Goal: Task Accomplishment & Management: Manage account settings

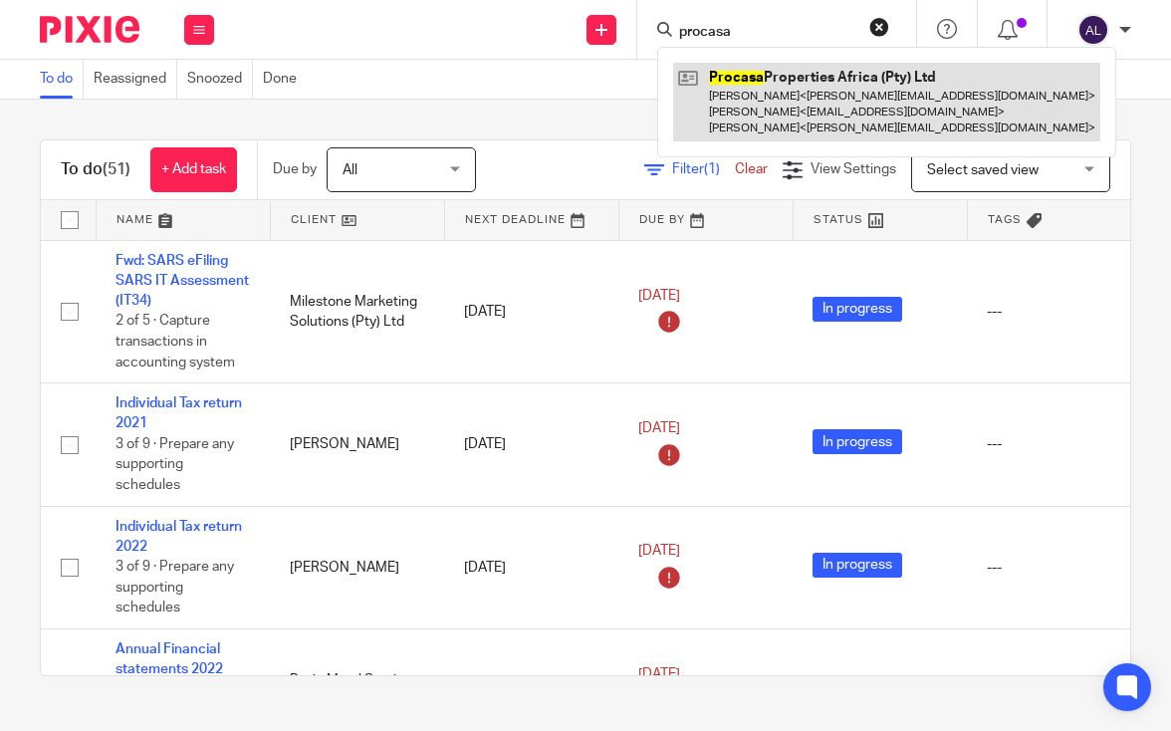
type input "procasa"
click at [843, 97] on link at bounding box center [886, 102] width 427 height 79
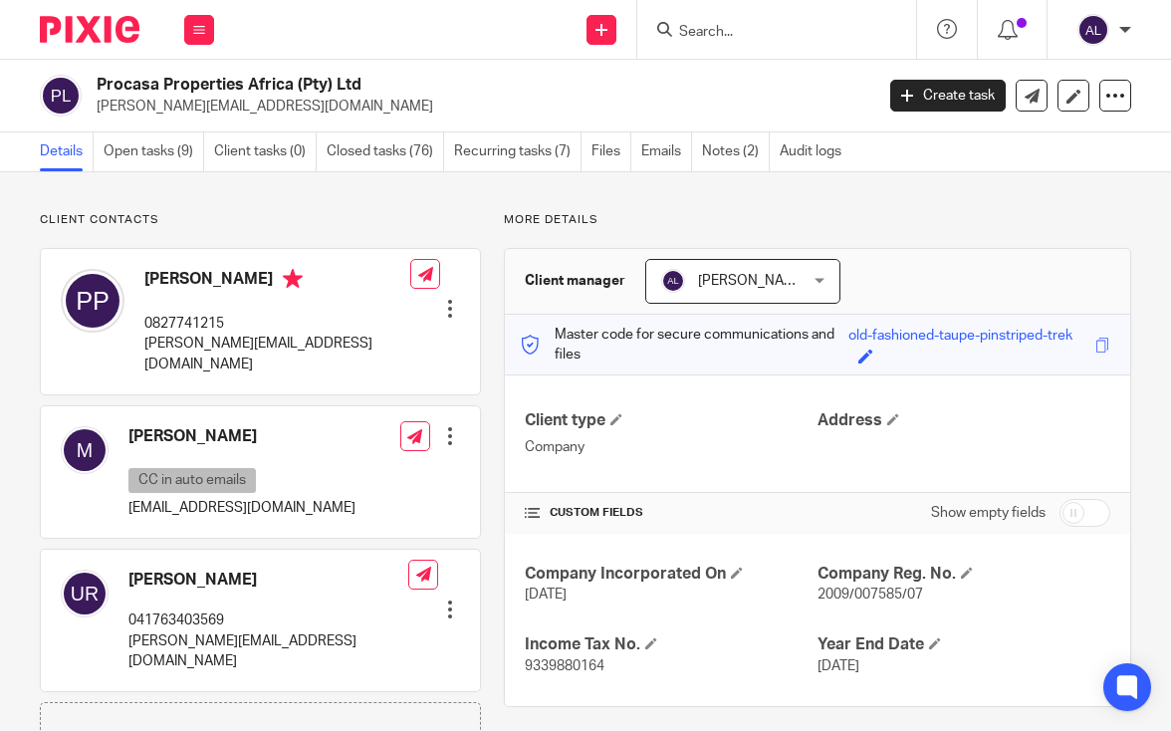
click at [796, 81] on div "Procasa Properties Africa (Pty) Ltd [PERSON_NAME][EMAIL_ADDRESS][DOMAIN_NAME]" at bounding box center [478, 96] width 763 height 42
click at [156, 142] on link "Open tasks (9)" at bounding box center [154, 151] width 101 height 39
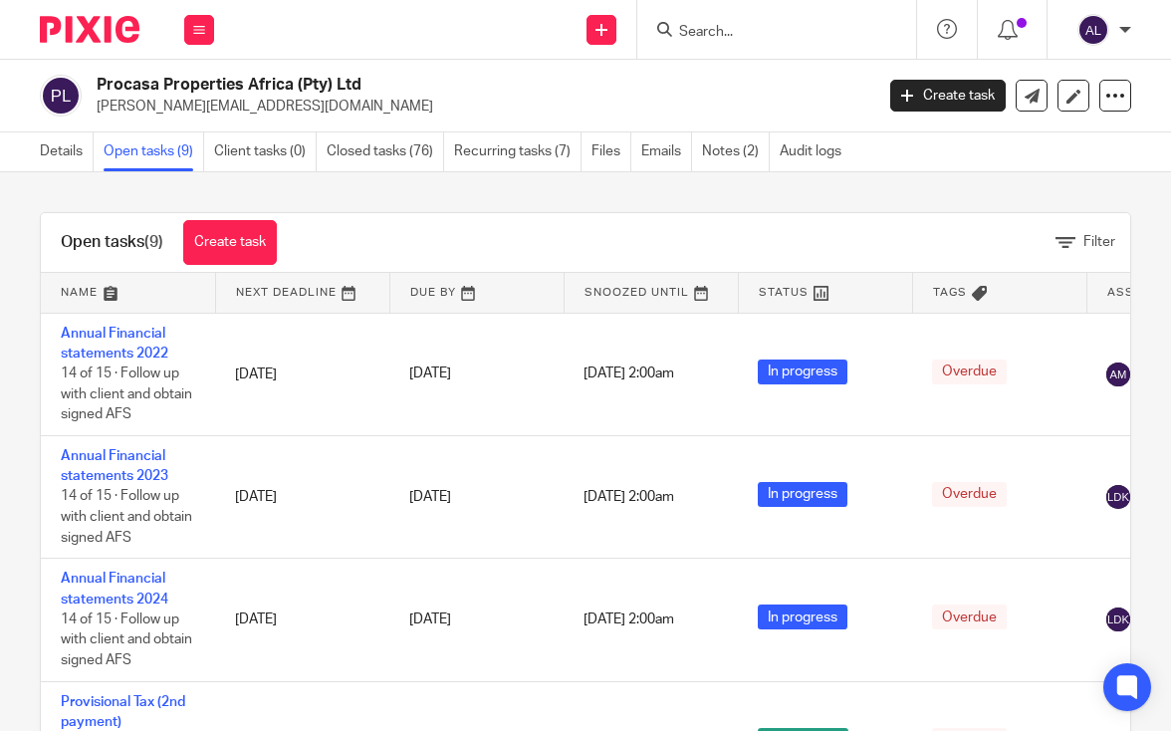
click at [70, 297] on link at bounding box center [128, 293] width 174 height 40
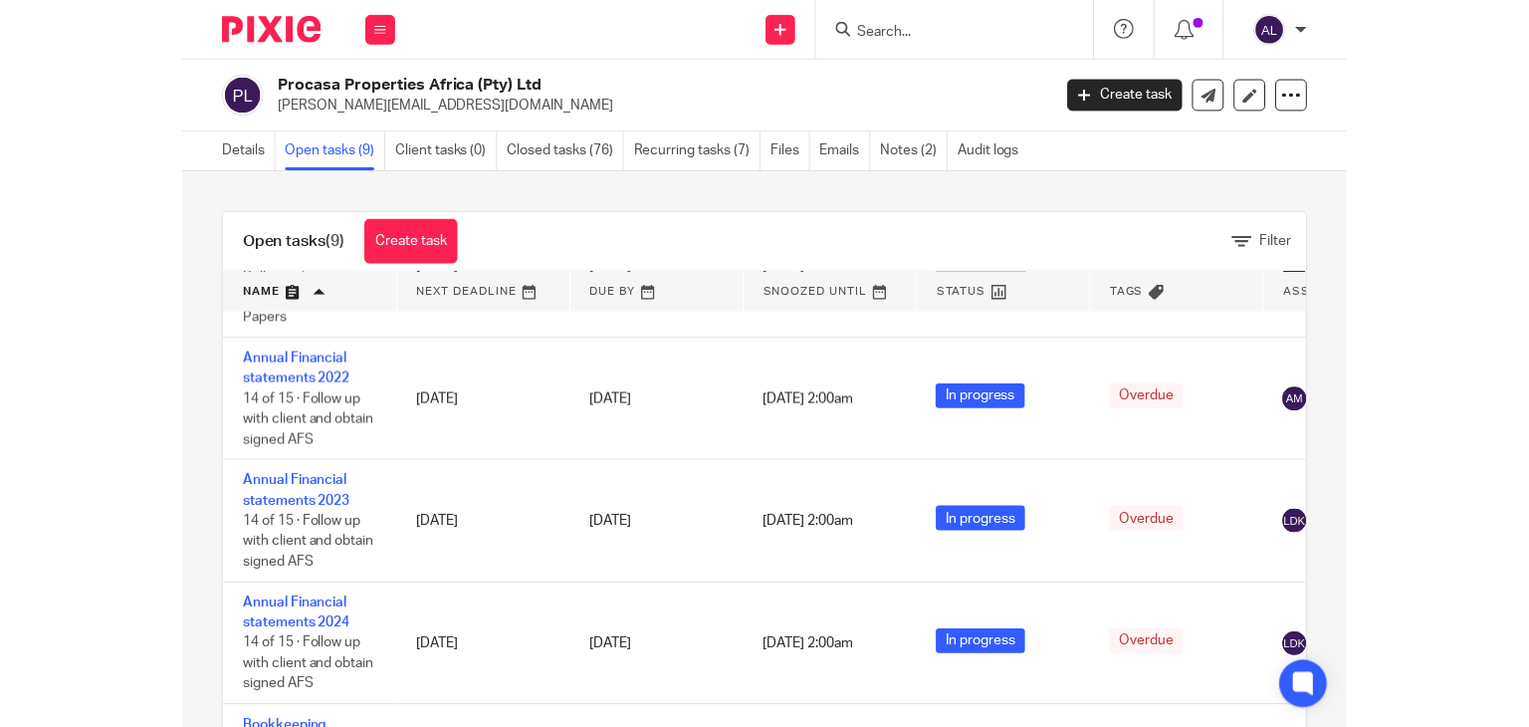
scroll to position [597, 0]
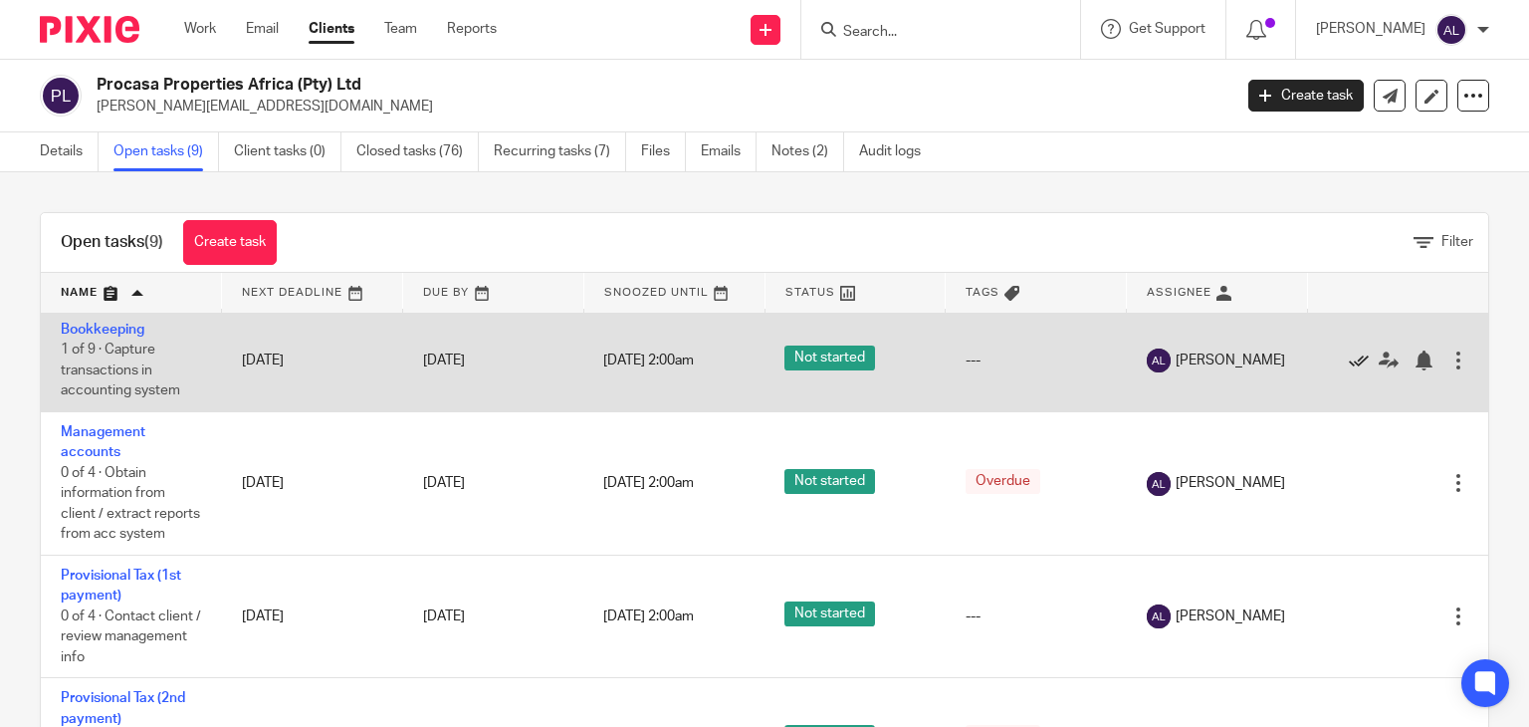
click at [1170, 361] on icon at bounding box center [1359, 360] width 20 height 20
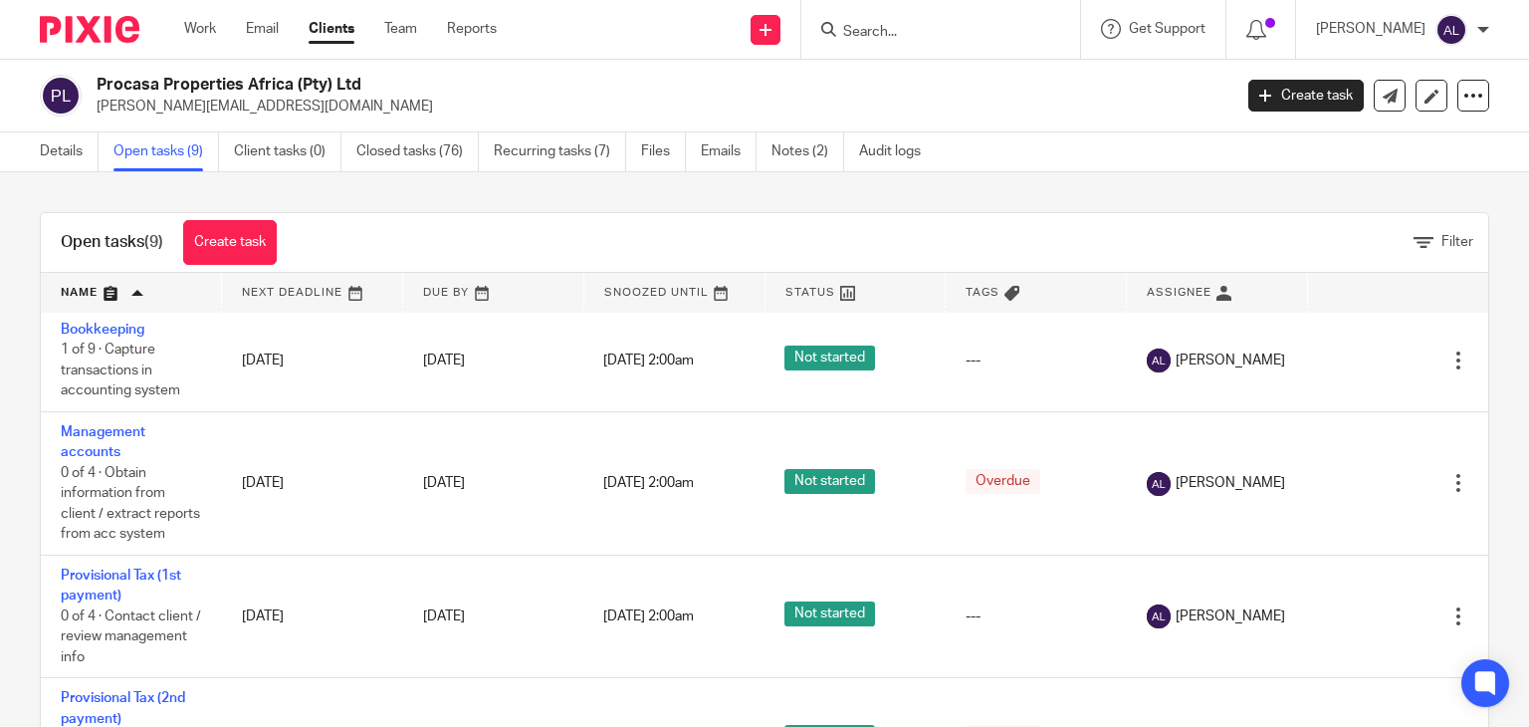
scroll to position [578, 0]
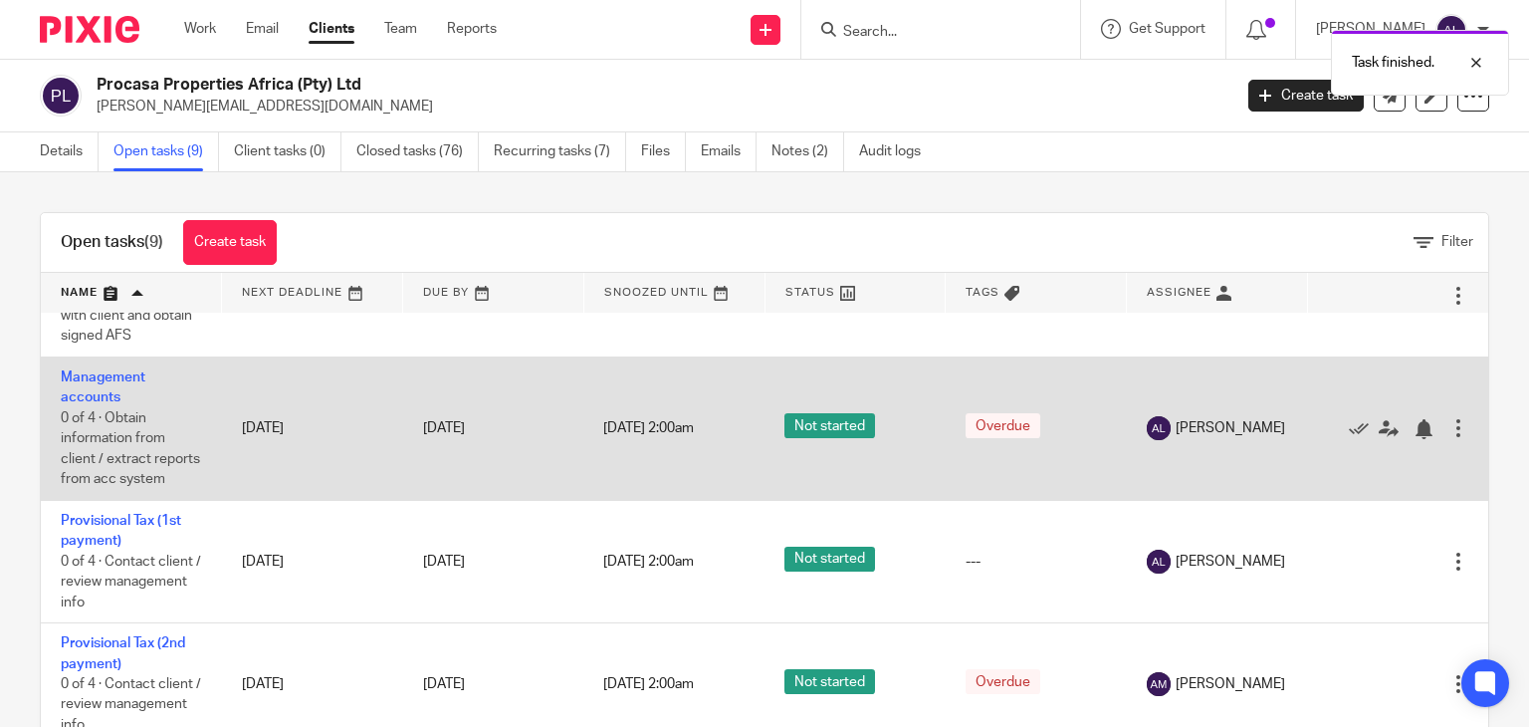
click at [91, 363] on td "Management accounts 0 of 4 · Obtain information from client / extract reports f…" at bounding box center [131, 427] width 181 height 143
click at [103, 359] on td "Management accounts 0 of 4 · Obtain information from client / extract reports f…" at bounding box center [131, 427] width 181 height 143
click at [96, 371] on link "Management accounts" at bounding box center [103, 387] width 85 height 34
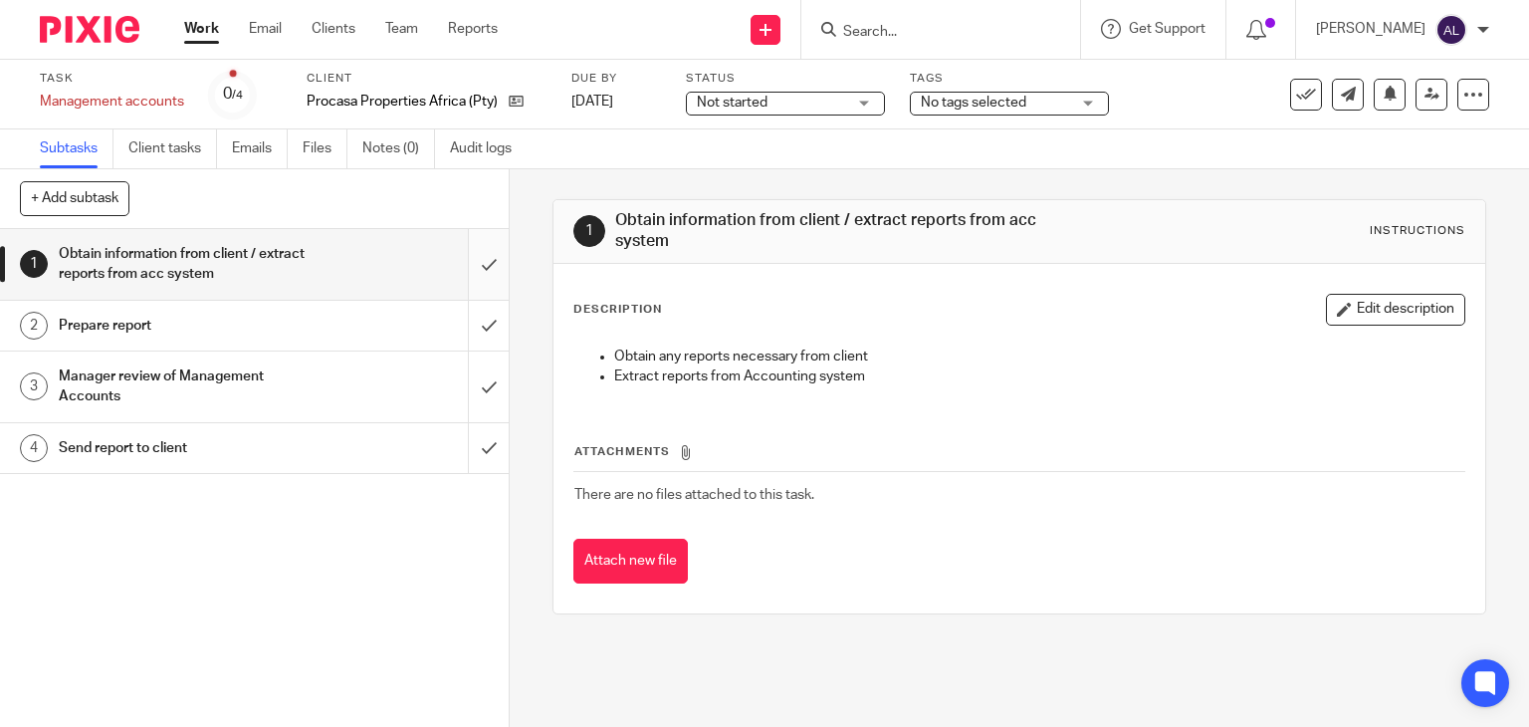
click at [462, 280] on input "submit" at bounding box center [254, 264] width 509 height 71
click at [466, 322] on input "submit" at bounding box center [254, 326] width 509 height 50
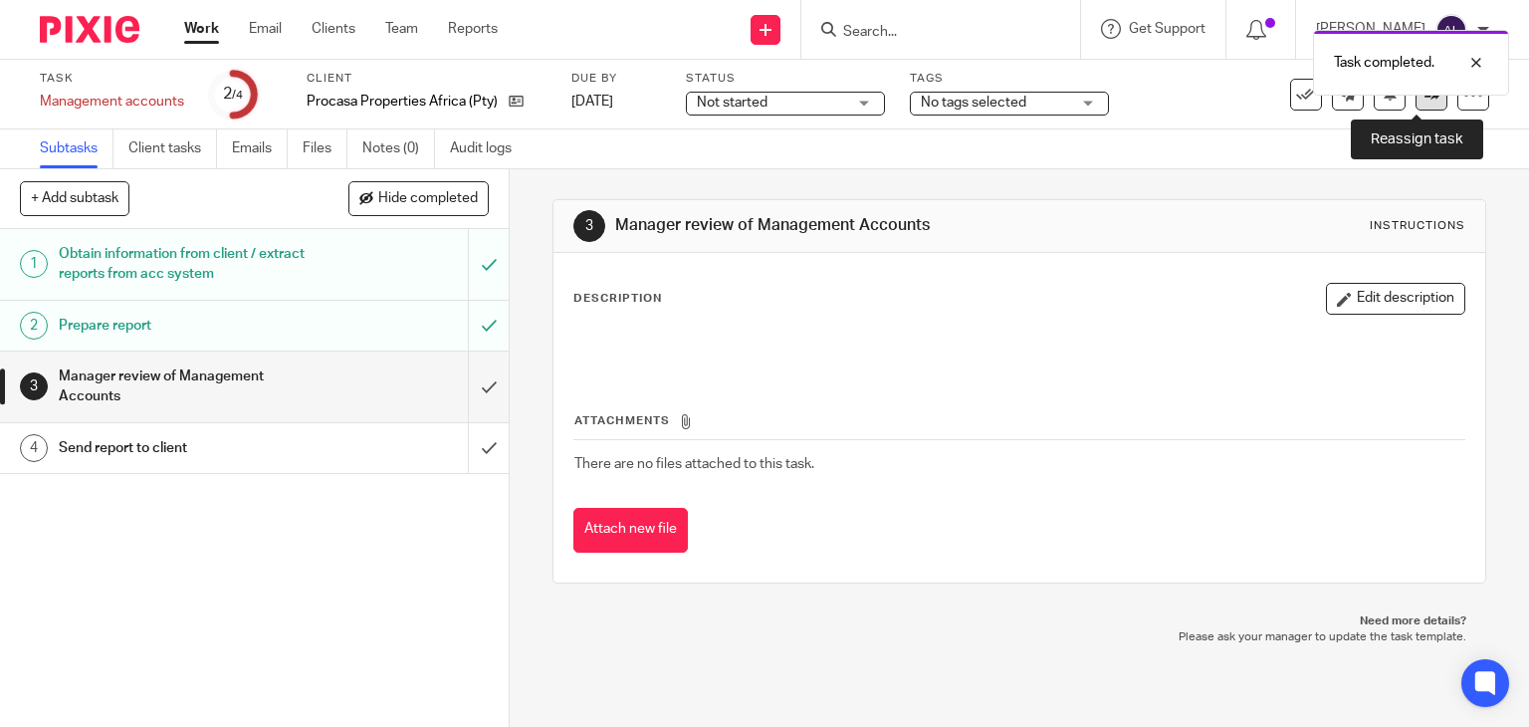
click at [1415, 99] on link at bounding box center [1431, 95] width 32 height 32
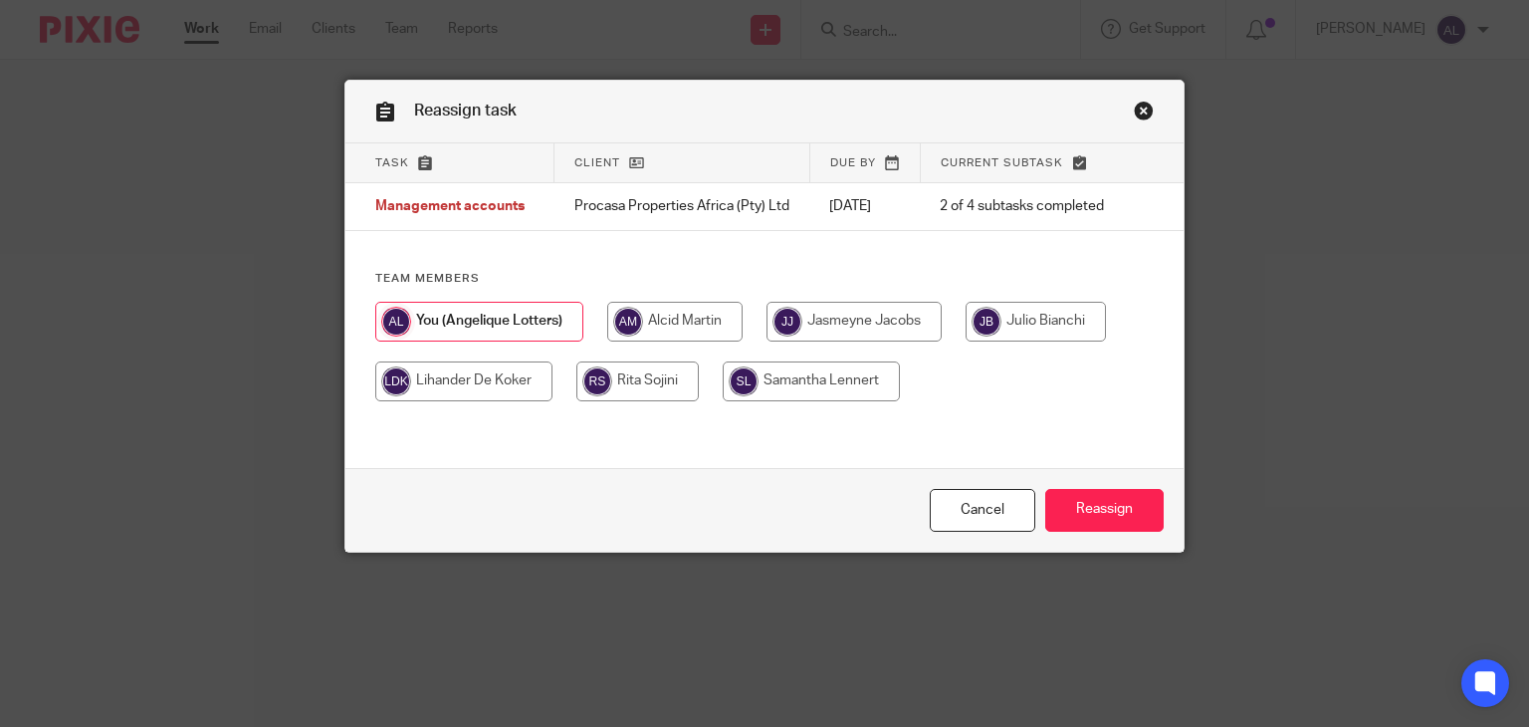
drag, startPoint x: 651, startPoint y: 337, endPoint x: 721, endPoint y: 386, distance: 85.1
click at [653, 337] on input "radio" at bounding box center [674, 322] width 135 height 40
radio input "true"
click at [1057, 501] on input "Reassign" at bounding box center [1104, 510] width 118 height 43
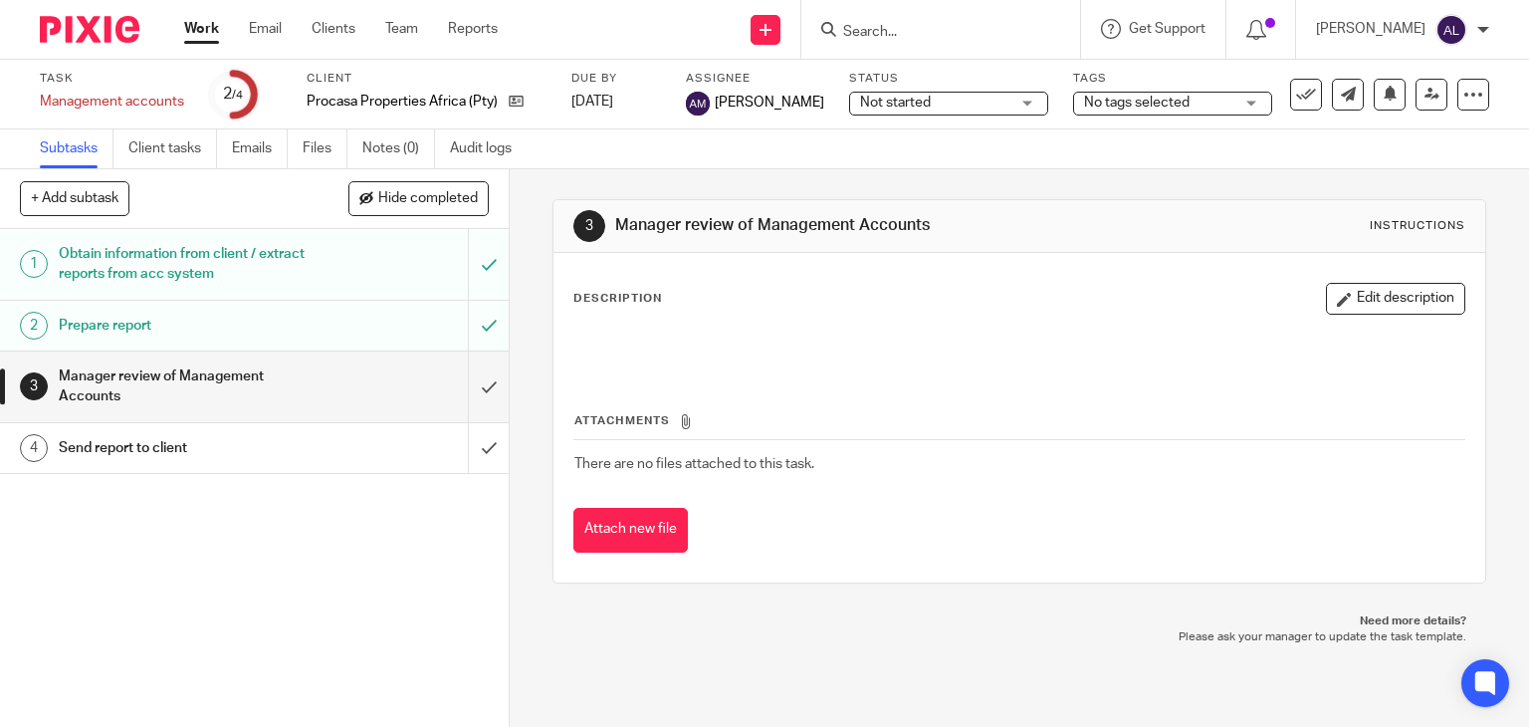
click at [1082, 363] on div at bounding box center [1019, 347] width 911 height 45
click at [204, 30] on link "Work" at bounding box center [201, 29] width 35 height 20
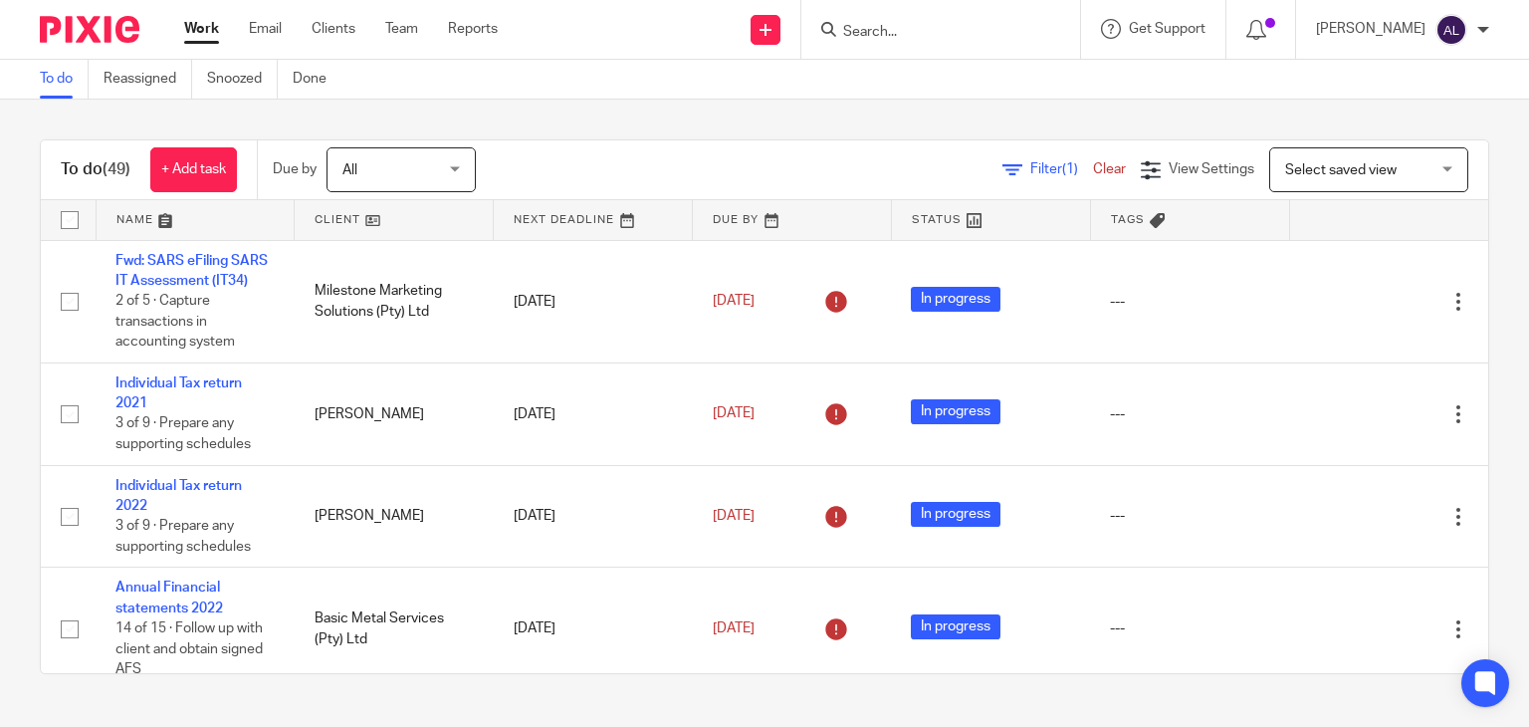
click at [162, 216] on link at bounding box center [196, 220] width 198 height 40
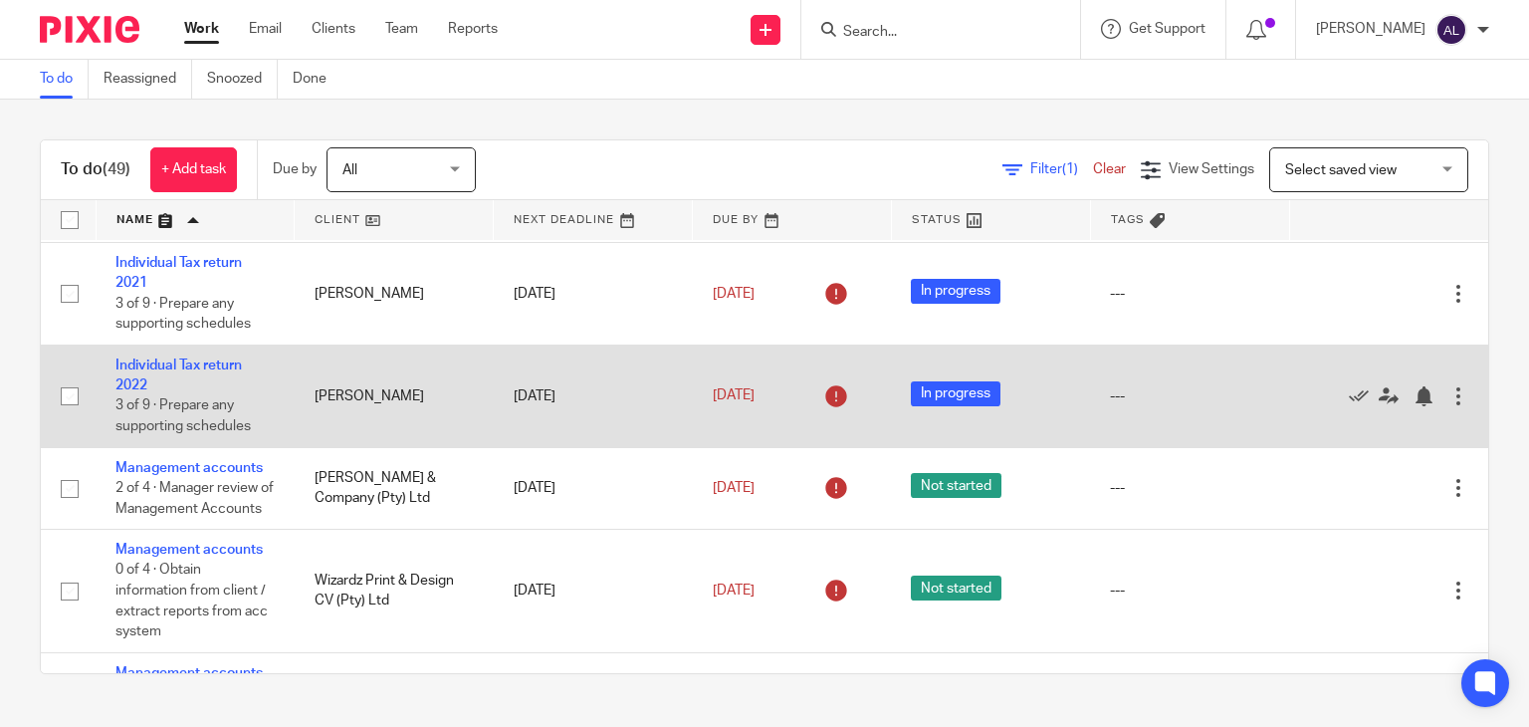
scroll to position [995, 0]
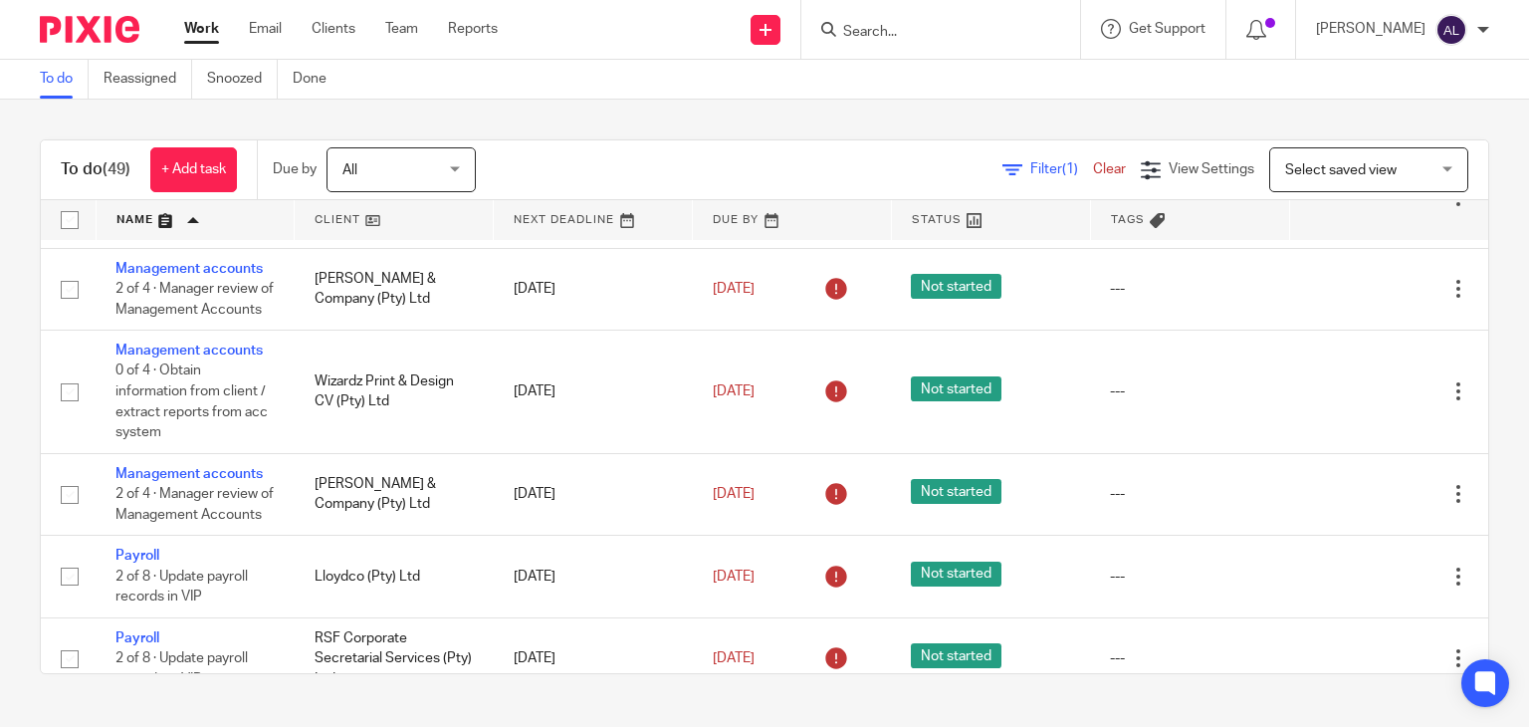
click at [588, 107] on div "To do (49) + Add task Due by All All [DATE] [DATE] This week Next week This mon…" at bounding box center [764, 407] width 1529 height 614
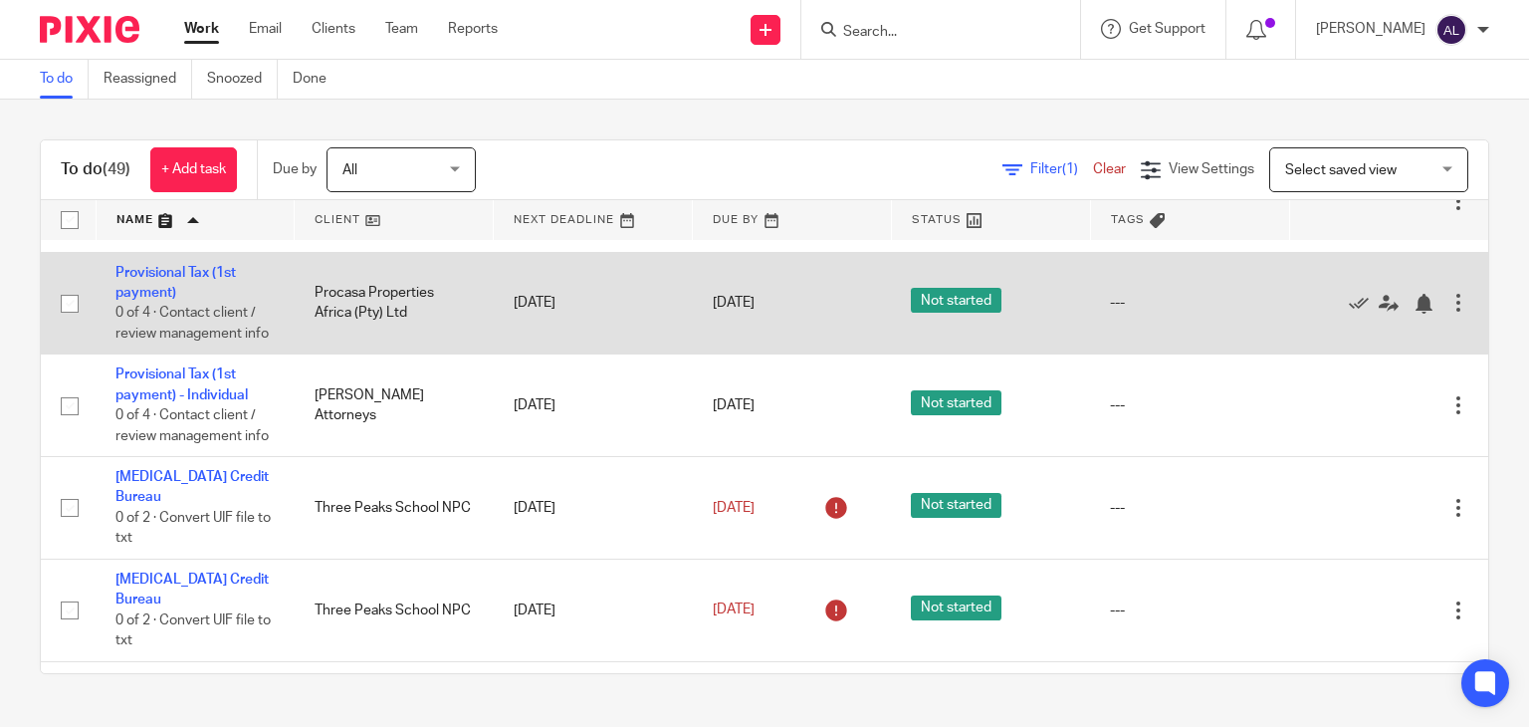
scroll to position [4529, 0]
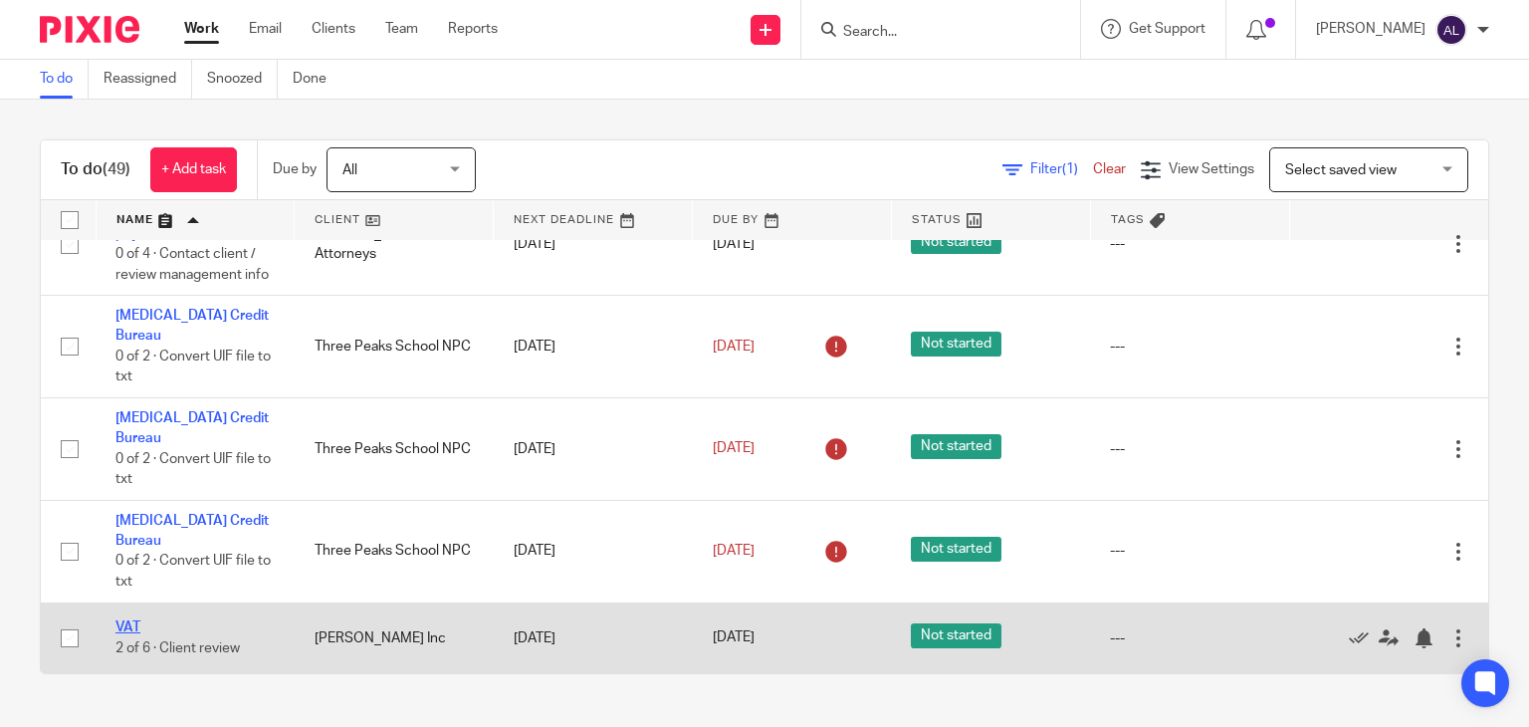
click at [123, 625] on link "VAT" at bounding box center [127, 627] width 25 height 14
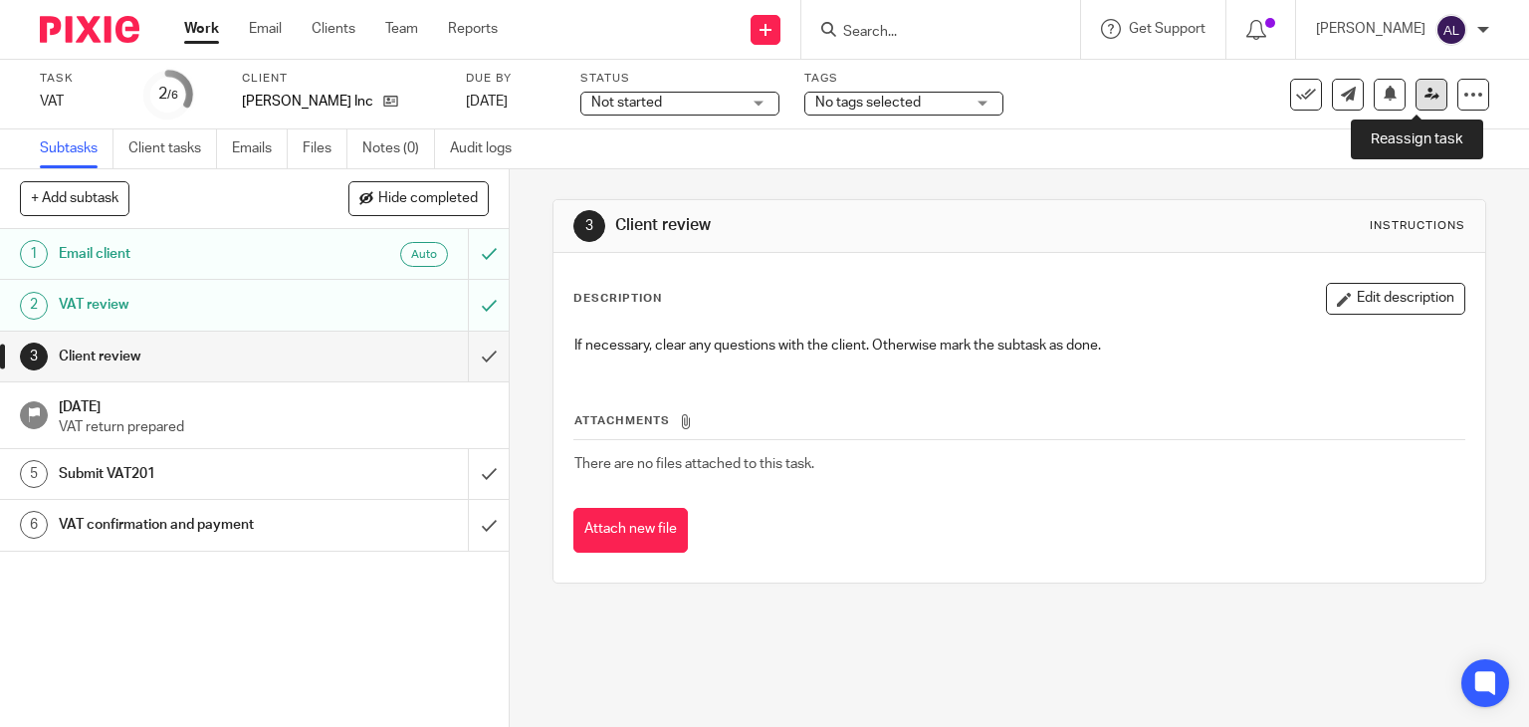
click at [1424, 101] on icon at bounding box center [1431, 94] width 15 height 15
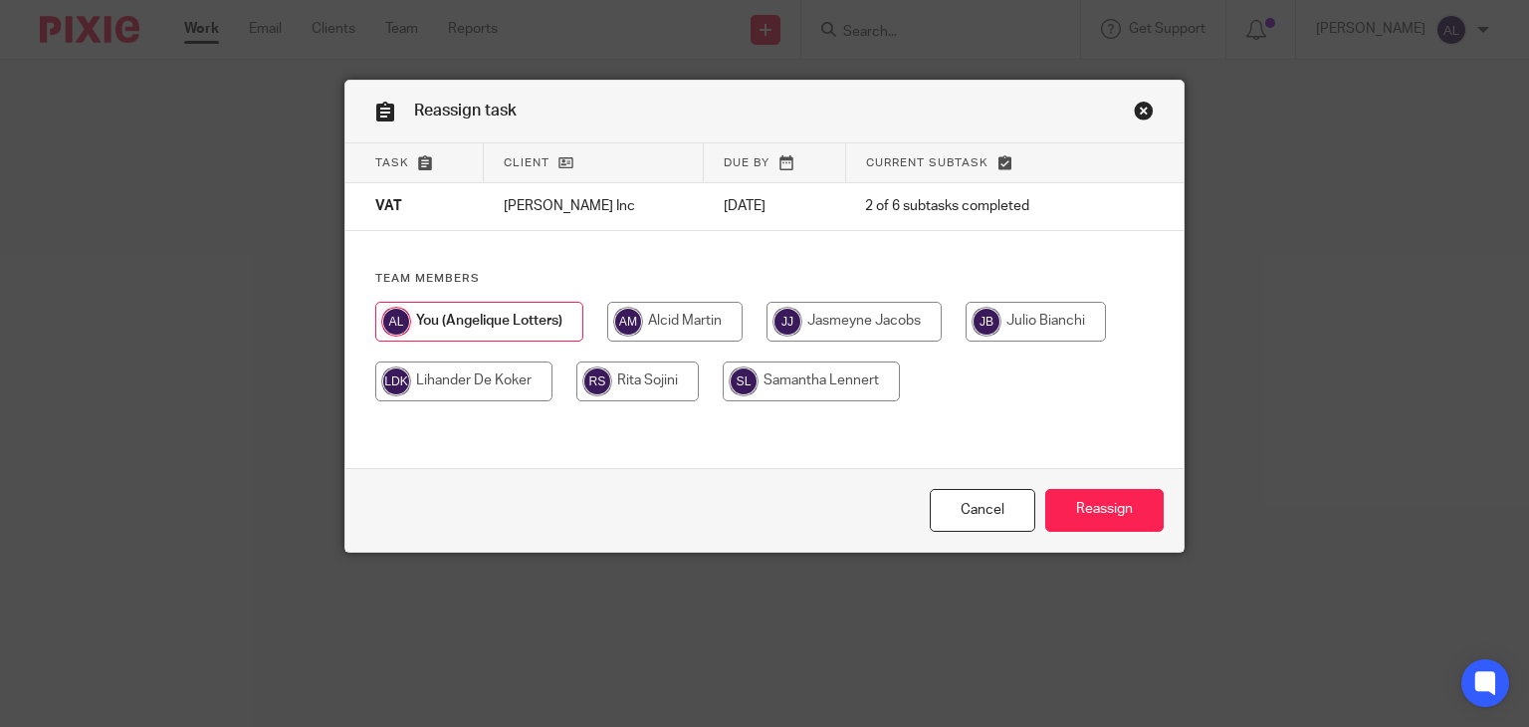
click at [686, 326] on input "radio" at bounding box center [674, 322] width 135 height 40
radio input "true"
click at [1106, 506] on input "Reassign" at bounding box center [1104, 510] width 118 height 43
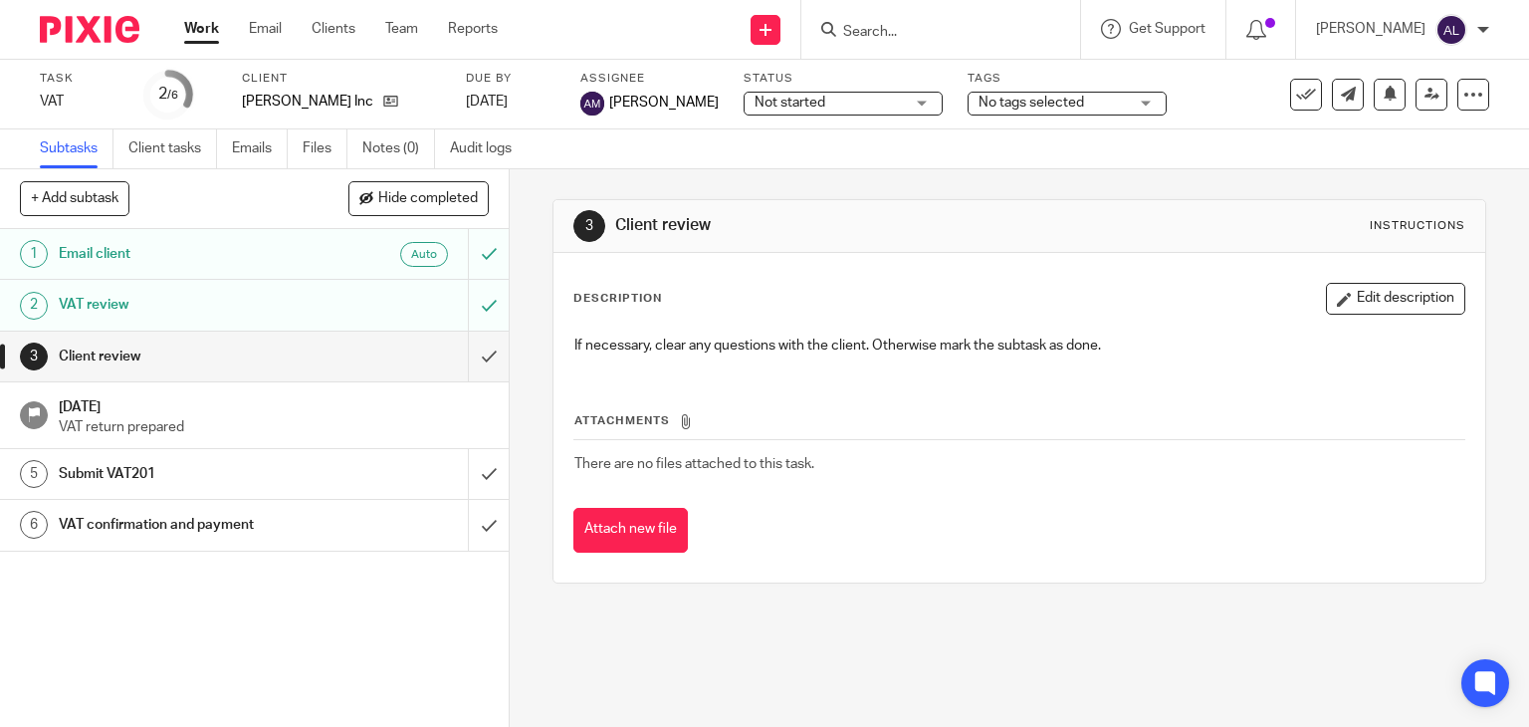
click at [1190, 371] on div "Attachments There are no files attached to this task. Attach new file" at bounding box center [1019, 461] width 893 height 181
click at [215, 34] on link "Work" at bounding box center [201, 29] width 35 height 20
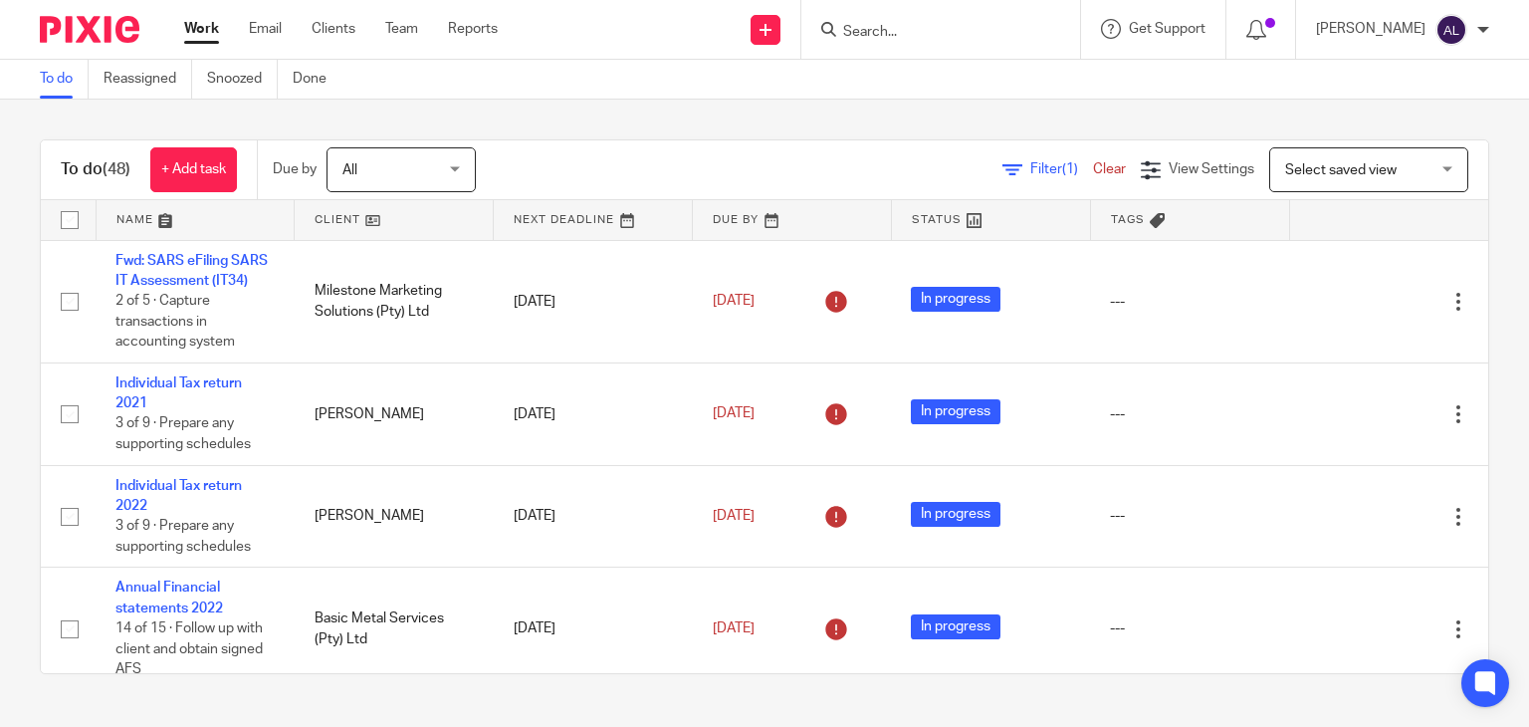
drag, startPoint x: 136, startPoint y: 223, endPoint x: 312, endPoint y: 276, distance: 183.0
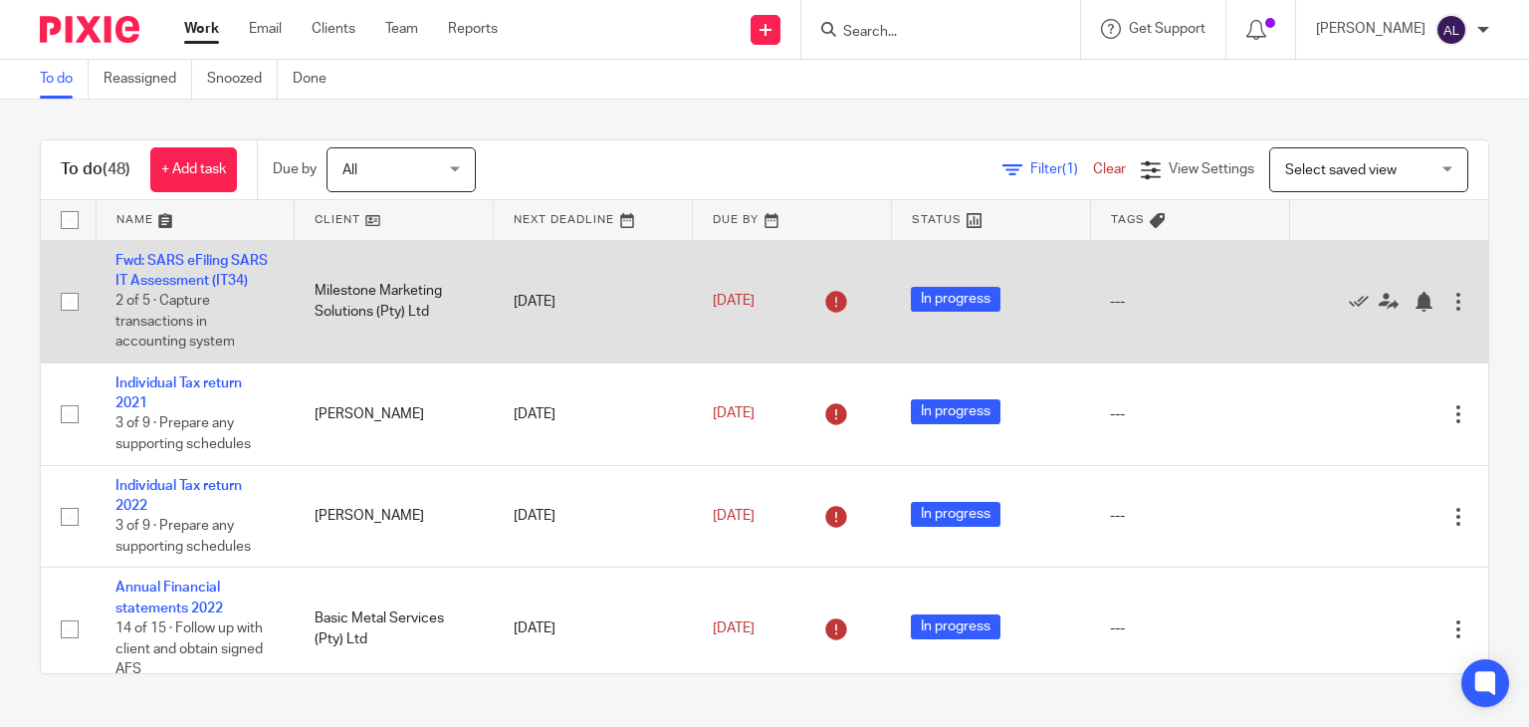
click at [137, 223] on link at bounding box center [196, 220] width 198 height 40
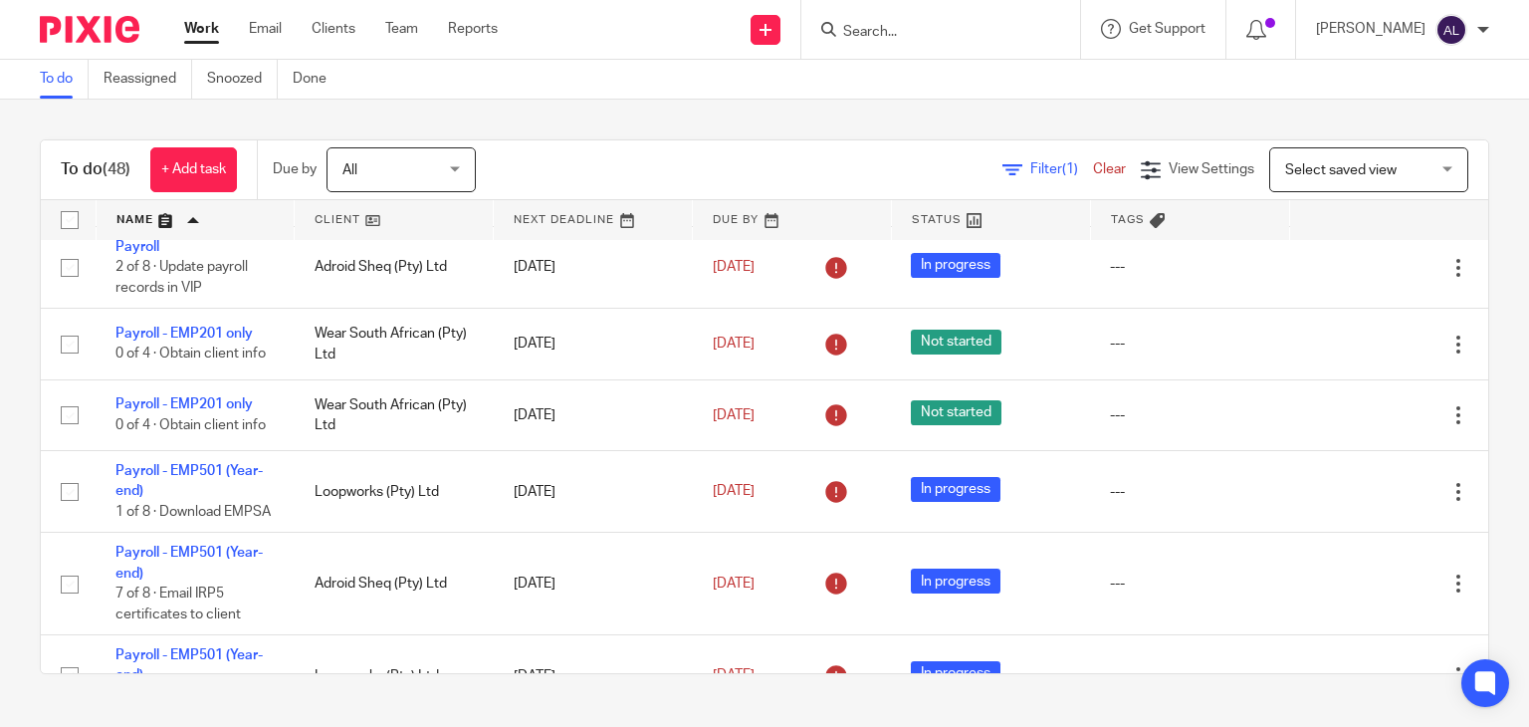
scroll to position [2488, 0]
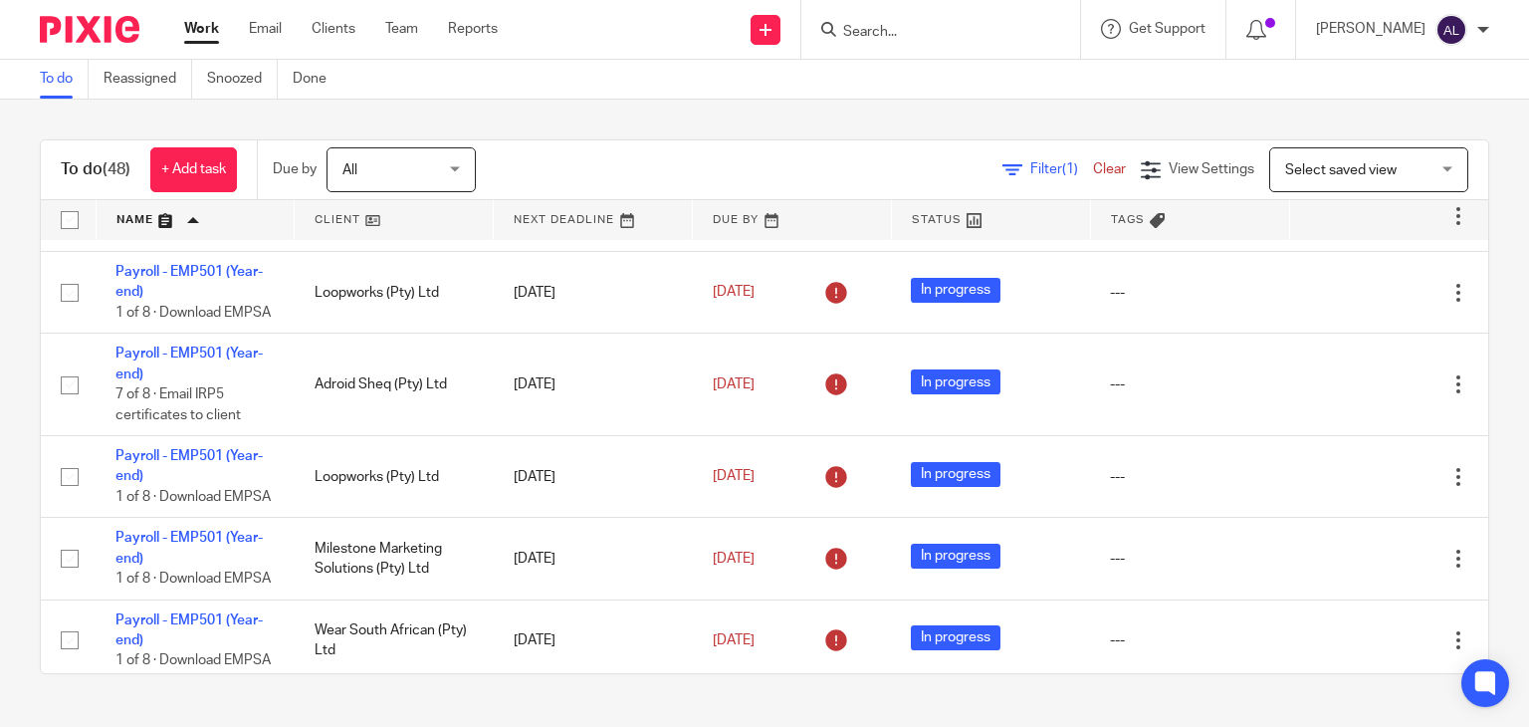
click at [932, 41] on input "Search" at bounding box center [930, 33] width 179 height 18
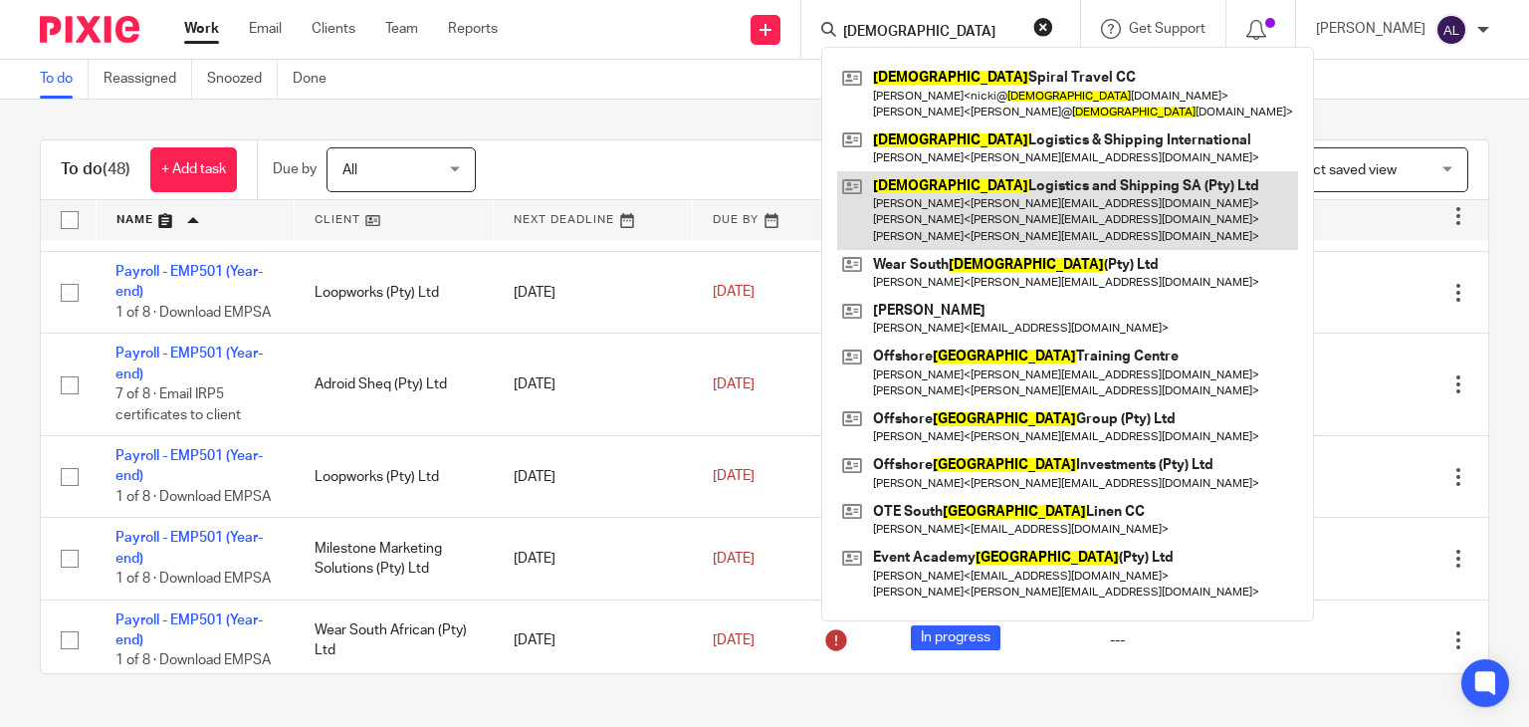
type input "[DEMOGRAPHIC_DATA]"
click at [995, 187] on link at bounding box center [1067, 210] width 461 height 79
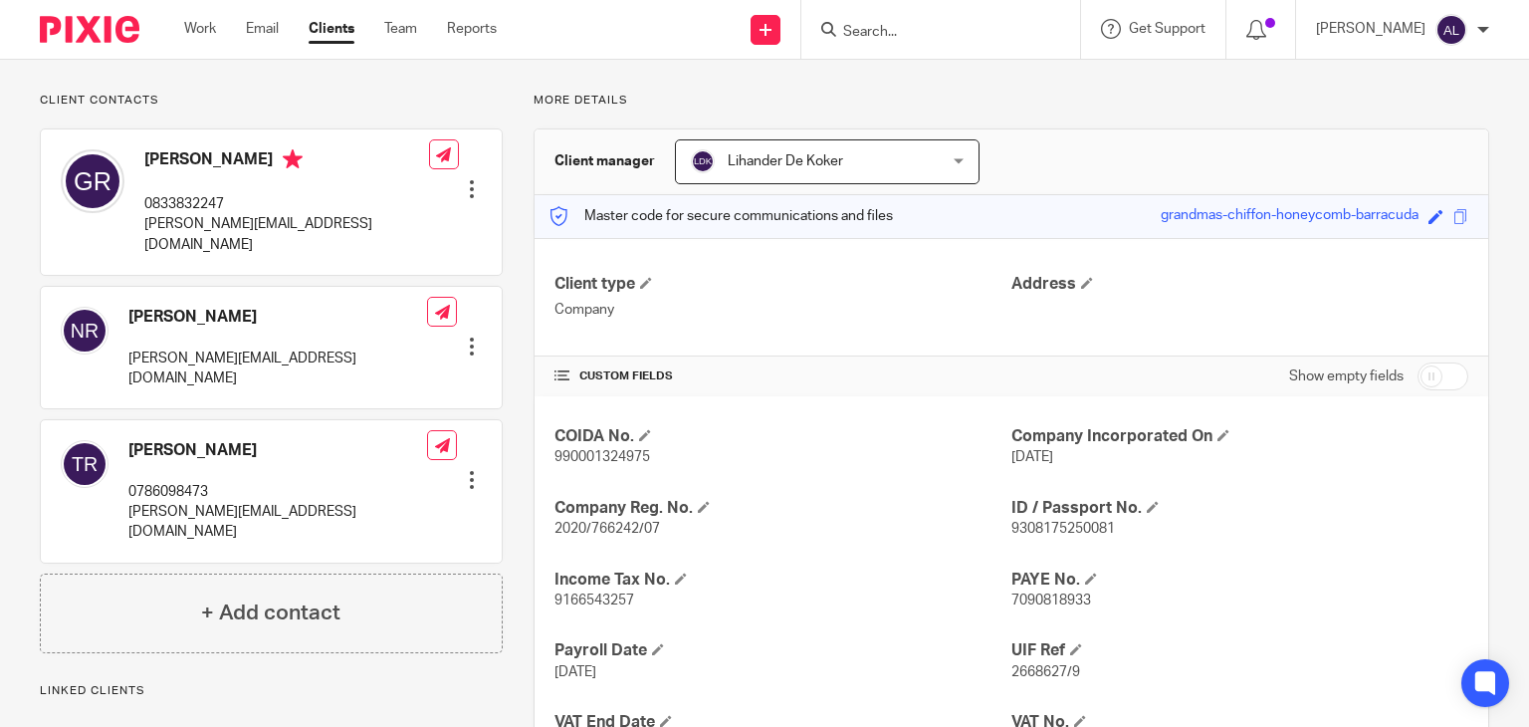
scroll to position [287, 0]
